Goal: Task Accomplishment & Management: Complete application form

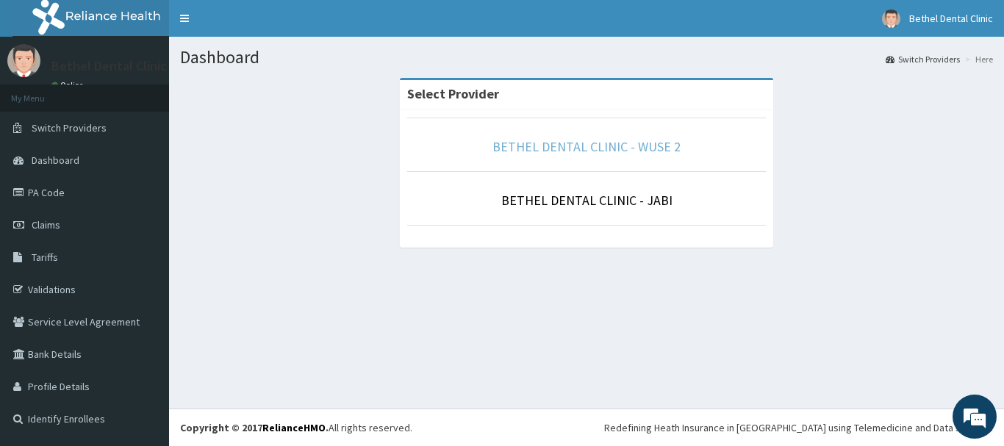
click at [576, 140] on link "BETHEL DENTAL CLINIC - WUSE 2" at bounding box center [586, 146] width 188 height 17
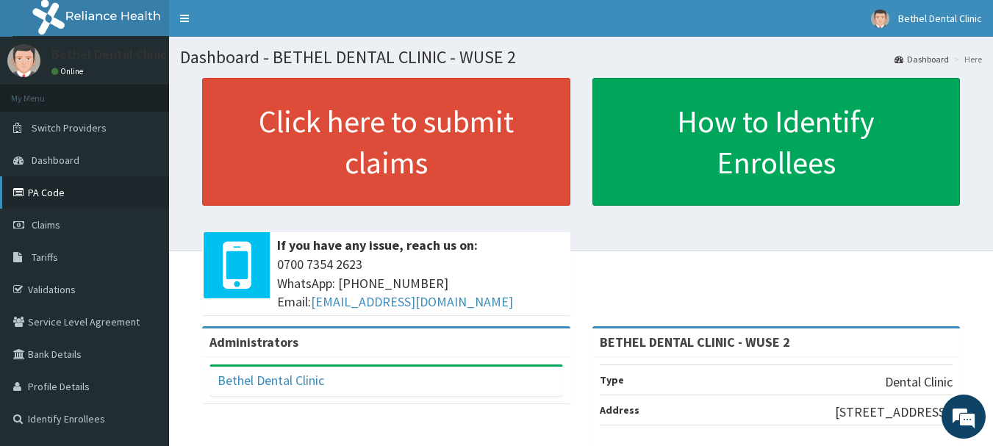
click at [92, 184] on link "PA Code" at bounding box center [84, 192] width 169 height 32
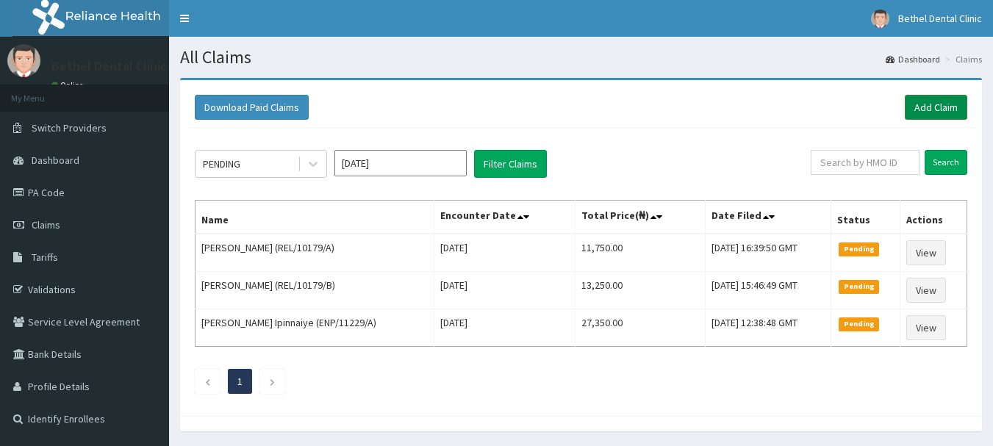
click at [962, 103] on link "Add Claim" at bounding box center [935, 107] width 62 height 25
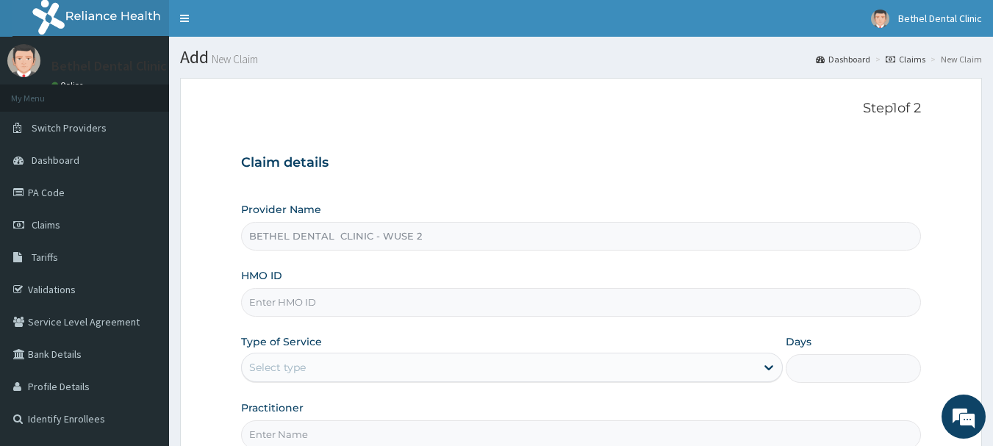
type input "BETHEL DENTAL CLINIC - WUSE 2"
click at [344, 303] on input "HMO ID" at bounding box center [581, 302] width 680 height 29
type input "MUL/10025/A"
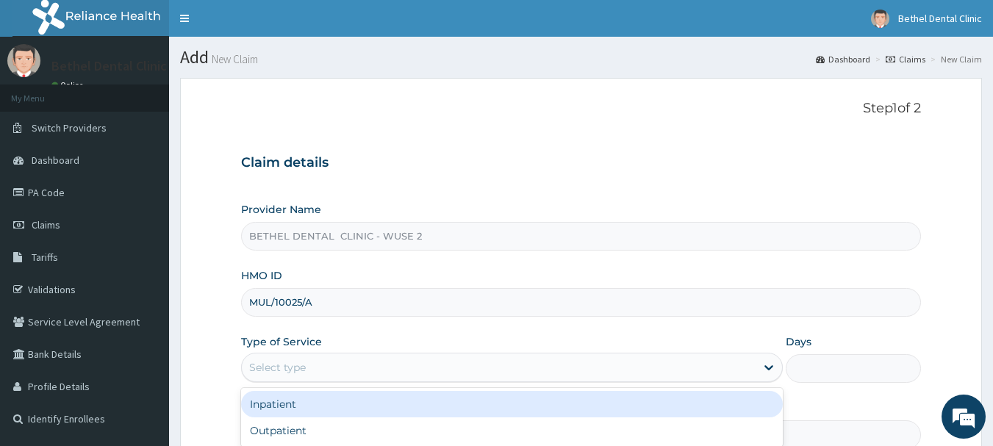
click at [311, 361] on div "Select type" at bounding box center [499, 368] width 514 height 24
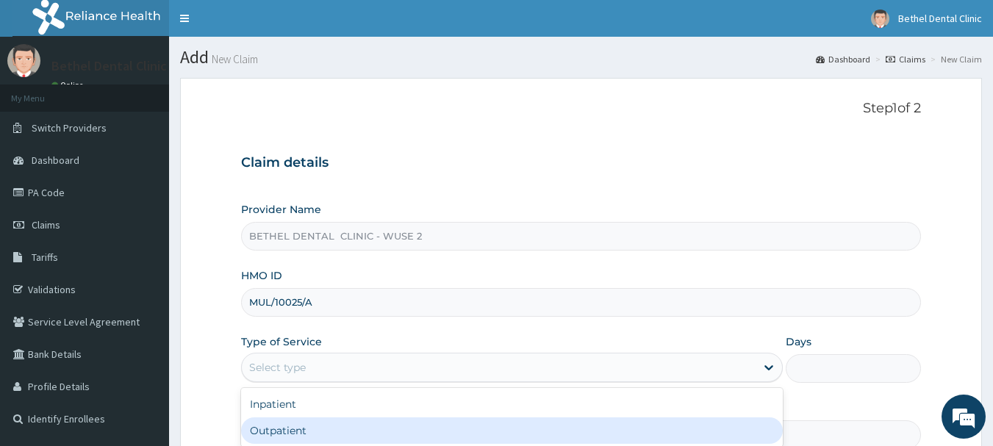
click at [298, 424] on div "Outpatient" at bounding box center [511, 430] width 541 height 26
type input "1"
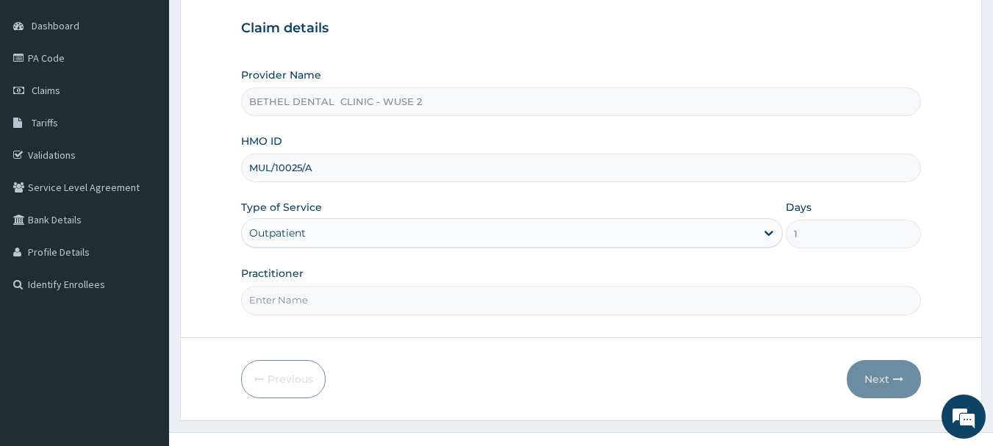
scroll to position [158, 0]
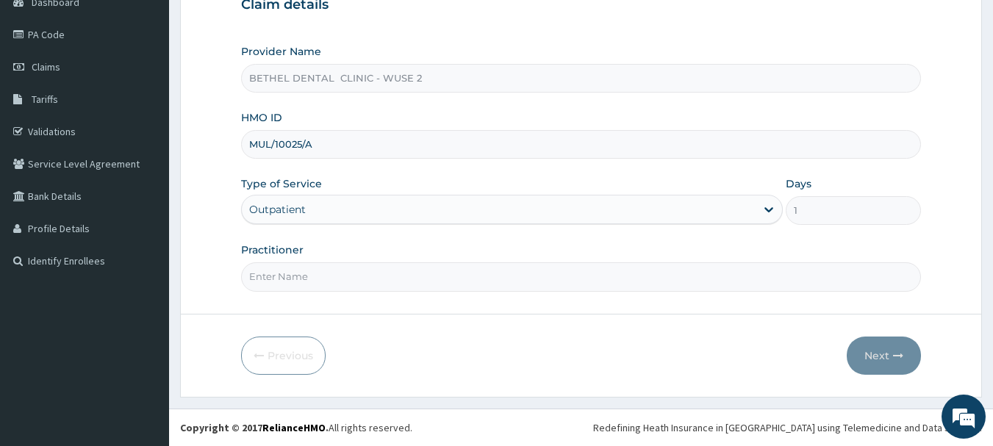
click at [396, 259] on div "Practitioner" at bounding box center [581, 266] width 680 height 48
click at [366, 276] on input "Practitioner" at bounding box center [581, 276] width 680 height 29
type input "DR ISIKWEI UCHE"
click at [871, 370] on button "Next" at bounding box center [883, 355] width 74 height 38
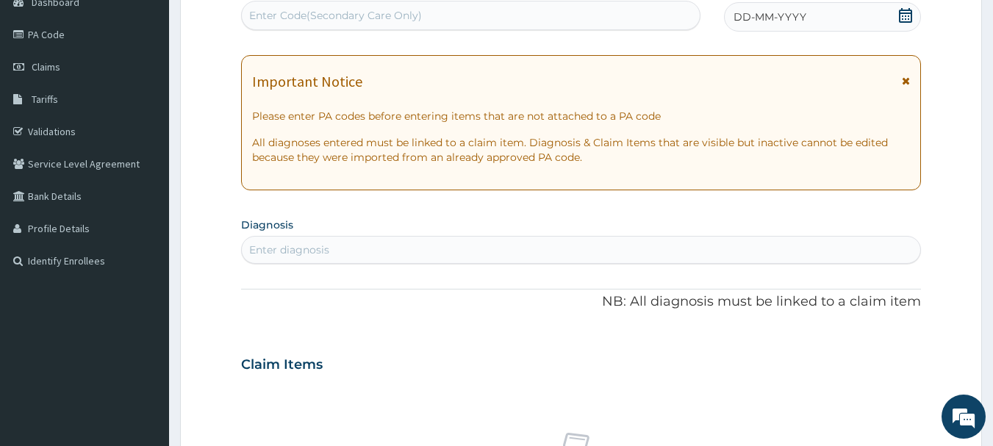
click at [433, 16] on div "Enter Code(Secondary Care Only)" at bounding box center [471, 16] width 458 height 24
paste input "PA/0D3912"
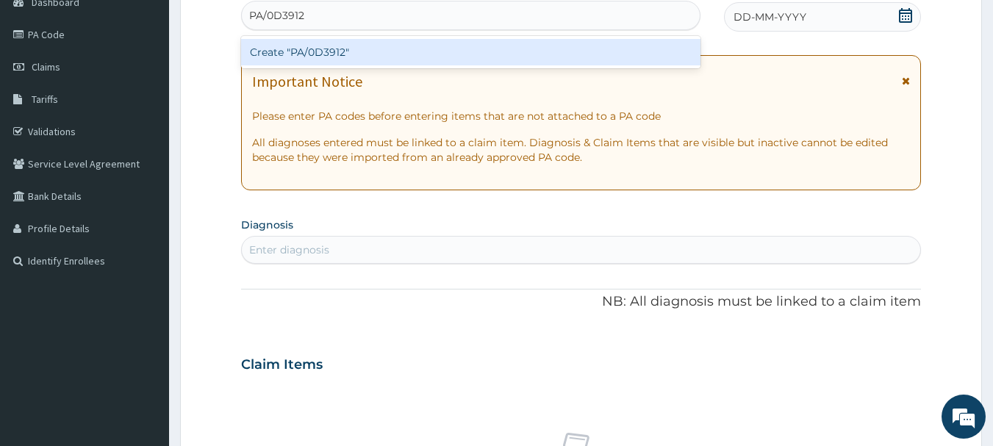
type input "PA/0D3912"
click at [732, 17] on div "PA Code / Prescription Code option Create "PA/0D3912" focused, 1 of 1. 1 result…" at bounding box center [581, 362] width 680 height 760
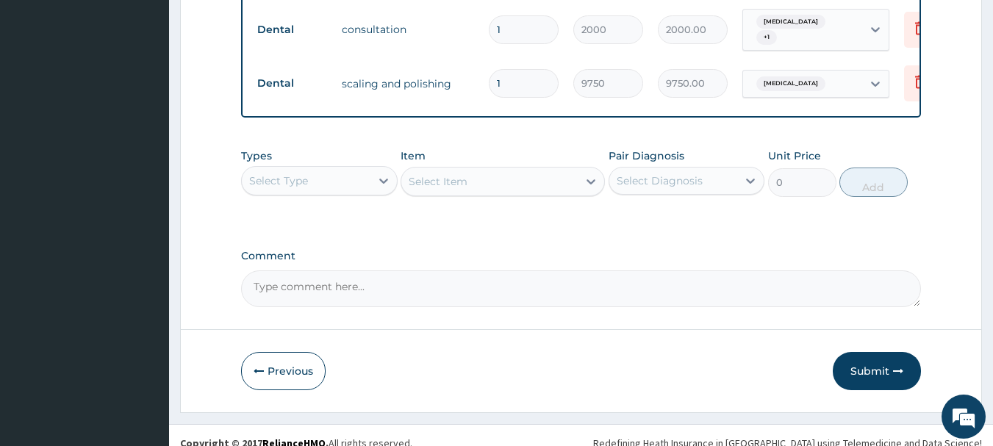
scroll to position [814, 0]
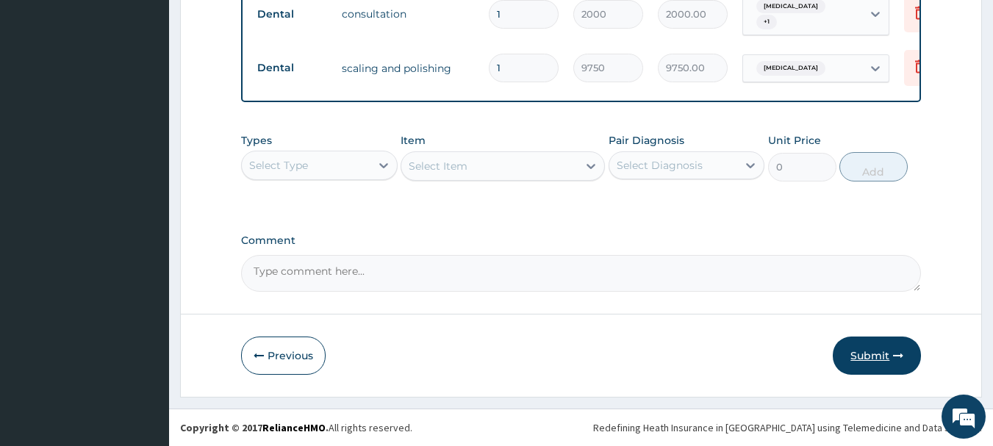
click at [879, 367] on button "Submit" at bounding box center [876, 355] width 88 height 38
